Goal: Transaction & Acquisition: Purchase product/service

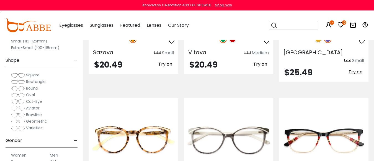
scroll to position [1106, 0]
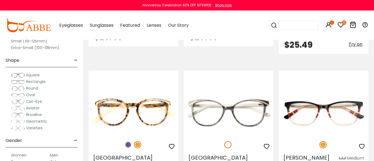
click at [233, 15] on img at bounding box center [232, 11] width 7 height 7
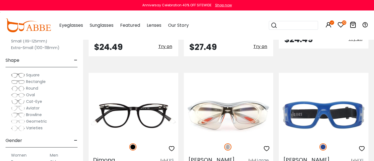
scroll to position [1244, 0]
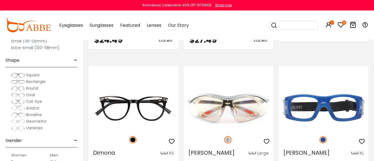
click at [128, 11] on img at bounding box center [127, 6] width 7 height 7
click at [139, 11] on img at bounding box center [137, 6] width 7 height 7
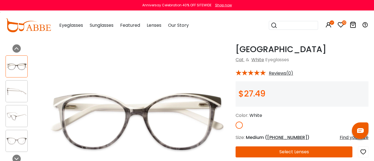
scroll to position [28, 0]
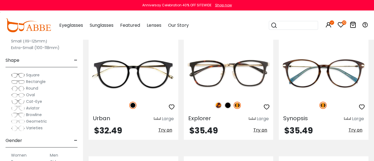
scroll to position [1797, 0]
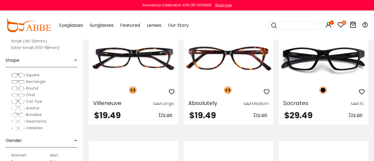
scroll to position [2074, 0]
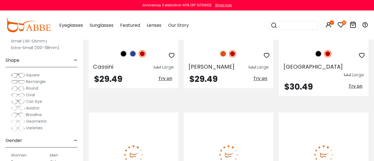
scroll to position [2489, 0]
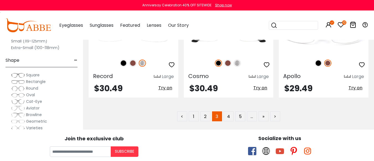
scroll to position [2627, 0]
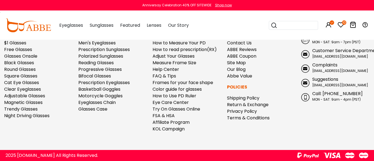
scroll to position [2848, 0]
